Goal: Information Seeking & Learning: Learn about a topic

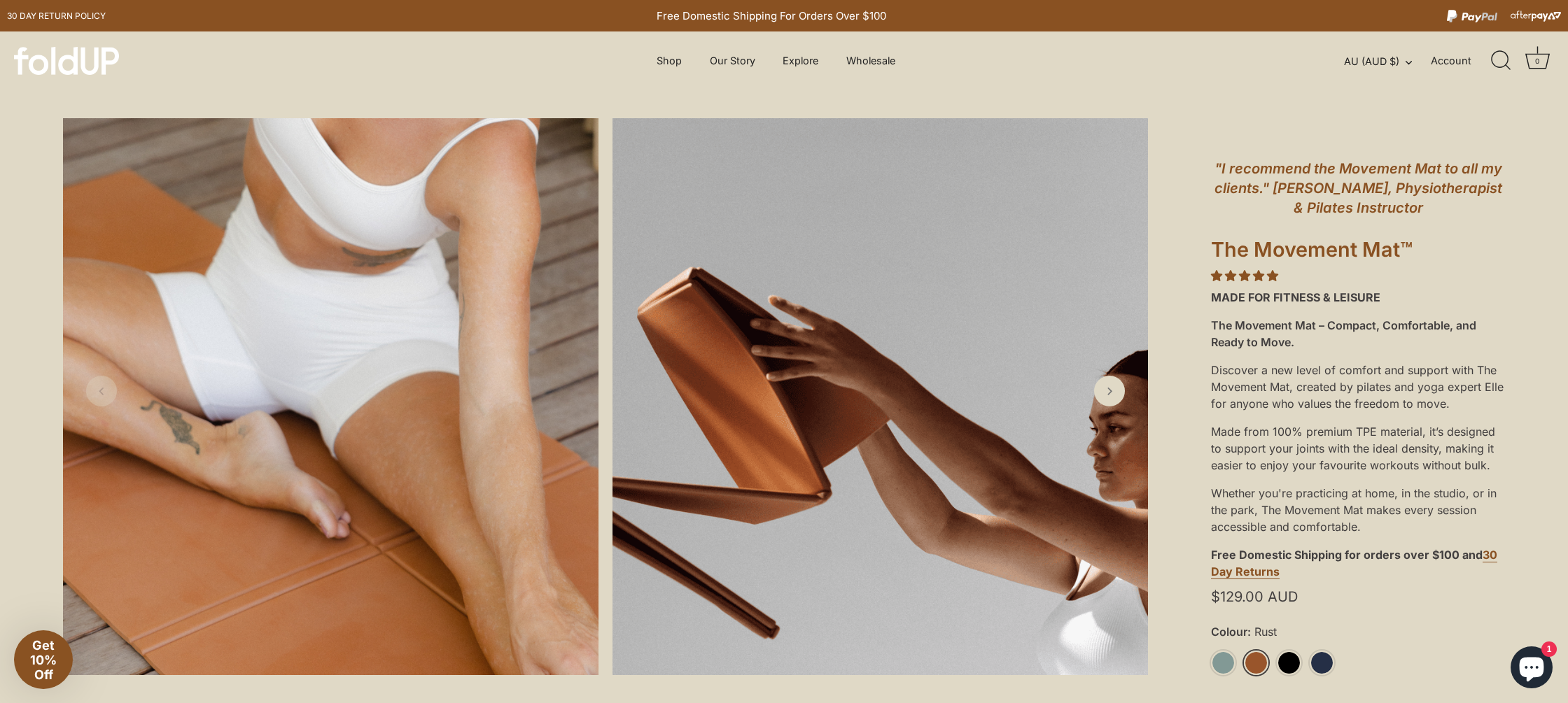
click at [100, 61] on img at bounding box center [67, 61] width 105 height 28
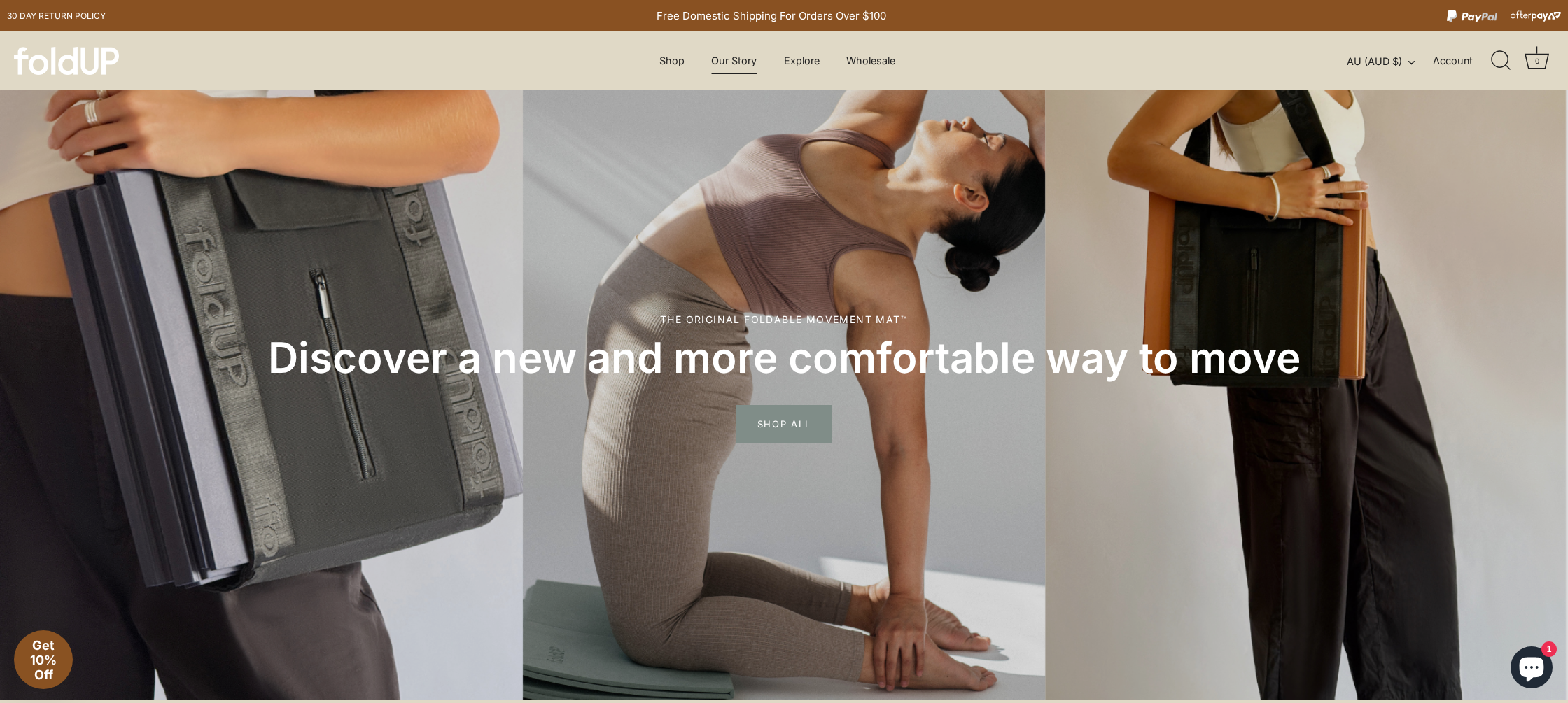
click at [714, 60] on link "Our Story" at bounding box center [735, 61] width 70 height 26
